Goal: Transaction & Acquisition: Subscribe to service/newsletter

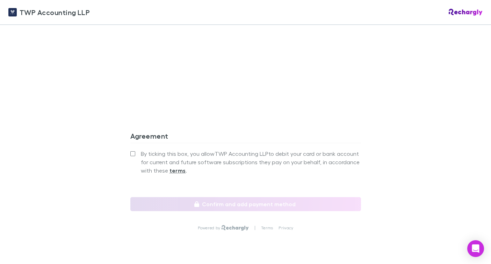
scroll to position [654, 0]
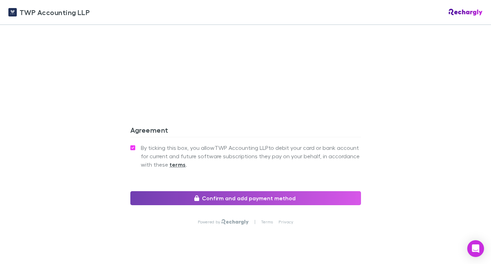
click at [216, 191] on button "Confirm and add payment method" at bounding box center [245, 198] width 231 height 14
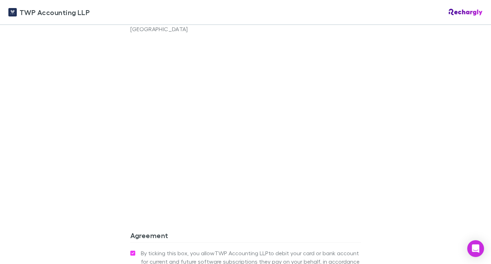
scroll to position [576, 0]
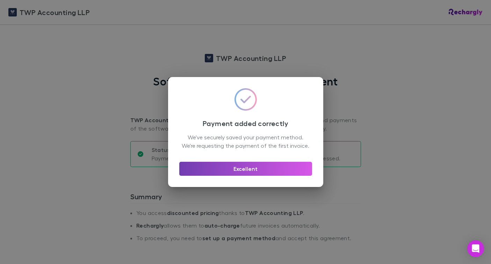
click at [250, 173] on button "Excellent" at bounding box center [245, 168] width 133 height 14
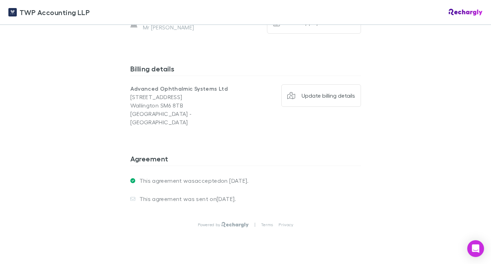
scroll to position [546, 0]
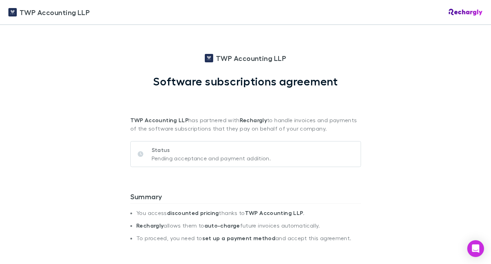
click at [217, 158] on p "Pending acceptance and payment addition." at bounding box center [212, 158] width 120 height 8
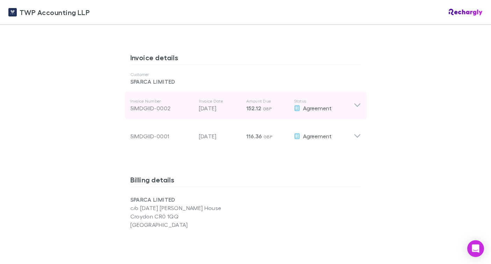
scroll to position [398, 0]
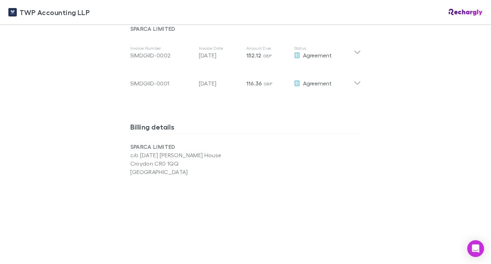
click at [253, 147] on div "SPARCA LIMITED c/o TMRW Davis House Croydon CR0 1QQ Surrey" at bounding box center [245, 159] width 231 height 34
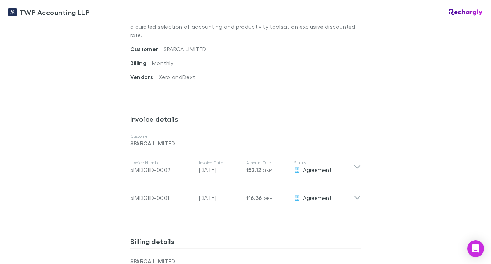
scroll to position [284, 0]
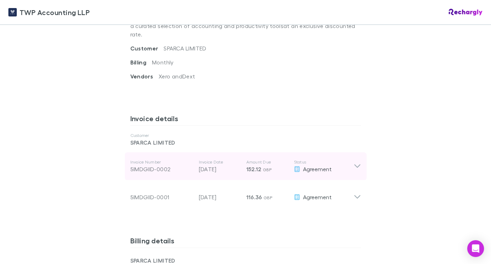
click at [354, 162] on icon at bounding box center [357, 166] width 7 height 8
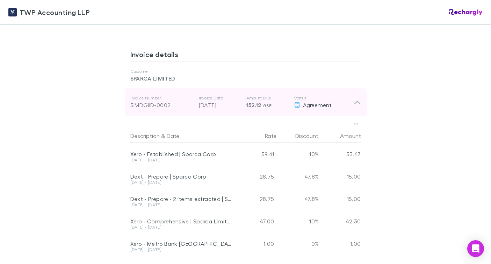
scroll to position [372, 0]
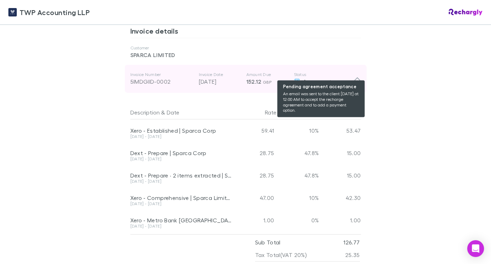
click at [297, 77] on div "Agreement" at bounding box center [324, 81] width 60 height 8
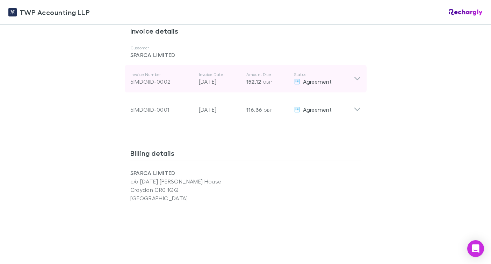
click at [350, 77] on div "Agreement" at bounding box center [324, 81] width 60 height 8
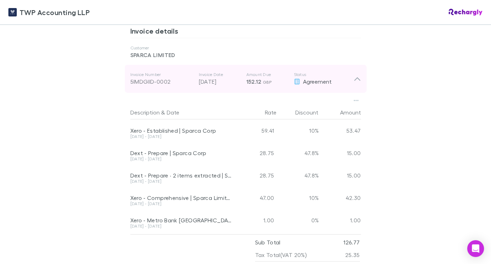
click at [354, 77] on icon at bounding box center [357, 78] width 6 height 3
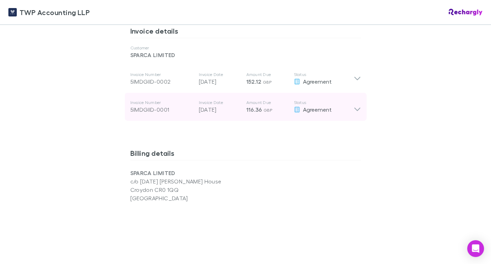
click at [355, 108] on icon at bounding box center [357, 109] width 6 height 3
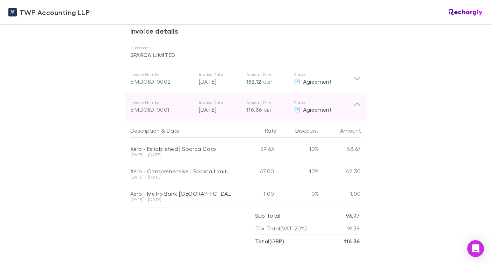
click at [355, 101] on icon at bounding box center [357, 107] width 7 height 14
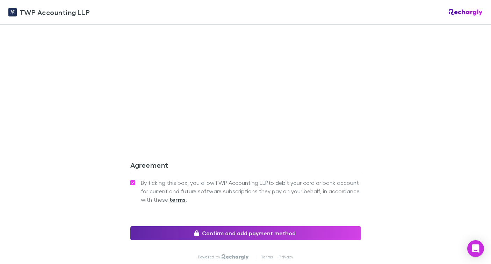
scroll to position [610, 0]
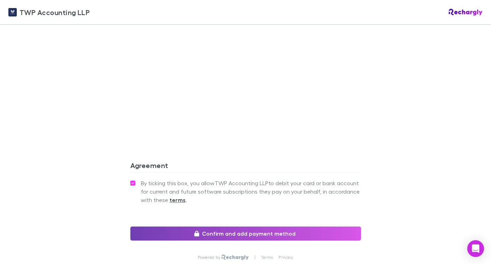
click at [227, 226] on button "Confirm and add payment method" at bounding box center [245, 233] width 231 height 14
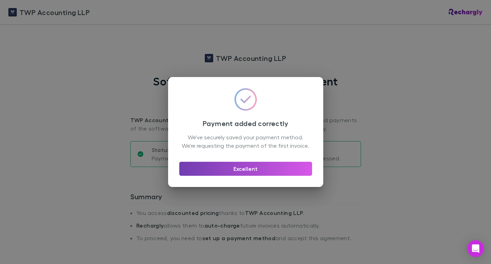
click at [243, 171] on button "Excellent" at bounding box center [245, 168] width 133 height 14
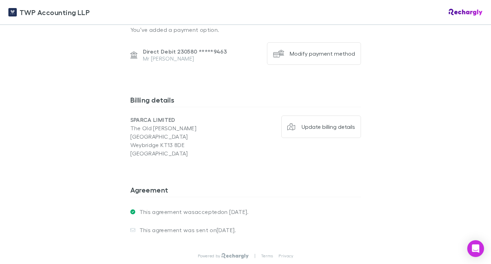
scroll to position [523, 0]
